Goal: Task Accomplishment & Management: Complete application form

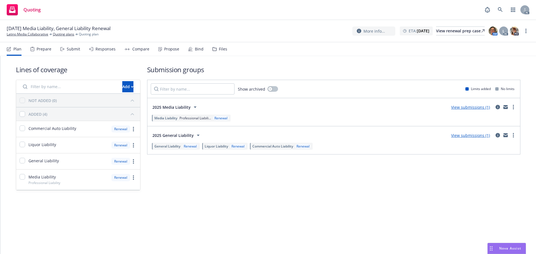
click at [75, 47] on div "Submit" at bounding box center [73, 49] width 13 height 4
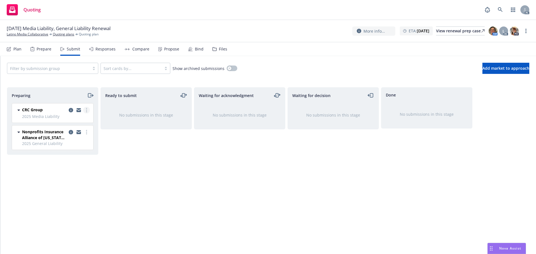
click at [85, 109] on link "more" at bounding box center [86, 110] width 7 height 7
click at [79, 131] on span "Log acknowledgement" at bounding box center [61, 132] width 55 height 5
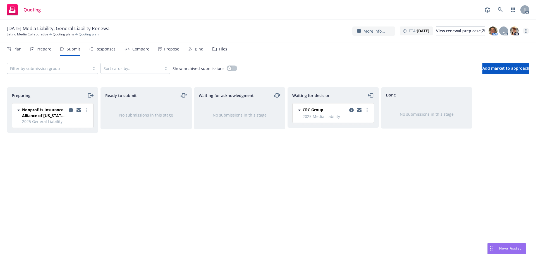
click at [525, 28] on link "more" at bounding box center [526, 31] width 7 height 7
drag, startPoint x: 493, startPoint y: 44, endPoint x: 416, endPoint y: 23, distance: 79.2
click at [493, 44] on link "Copy logging email" at bounding box center [498, 42] width 62 height 11
